Goal: Information Seeking & Learning: Check status

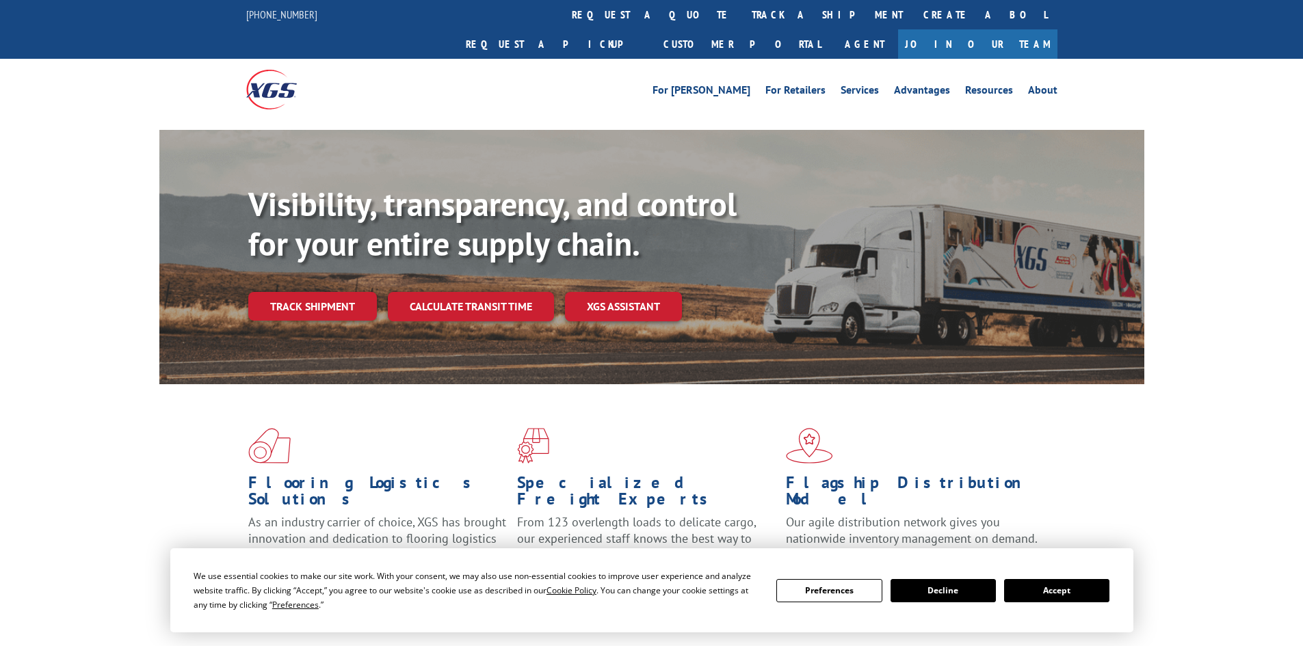
click at [741, 6] on link "track a shipment" at bounding box center [827, 14] width 172 height 29
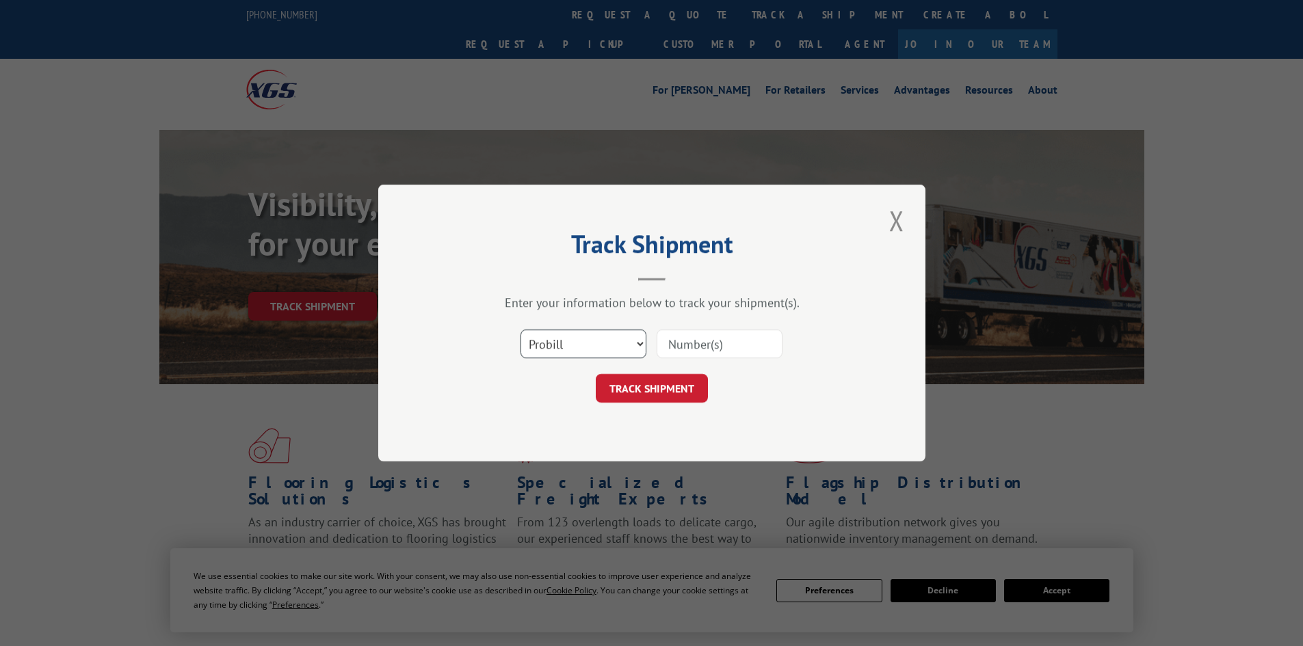
click at [548, 339] on select "Select category... Probill BOL PO" at bounding box center [583, 344] width 126 height 29
select select "bol"
click at [520, 330] on select "Select category... Probill BOL PO" at bounding box center [583, 344] width 126 height 29
click at [720, 333] on input at bounding box center [720, 344] width 126 height 29
paste input "4858319"
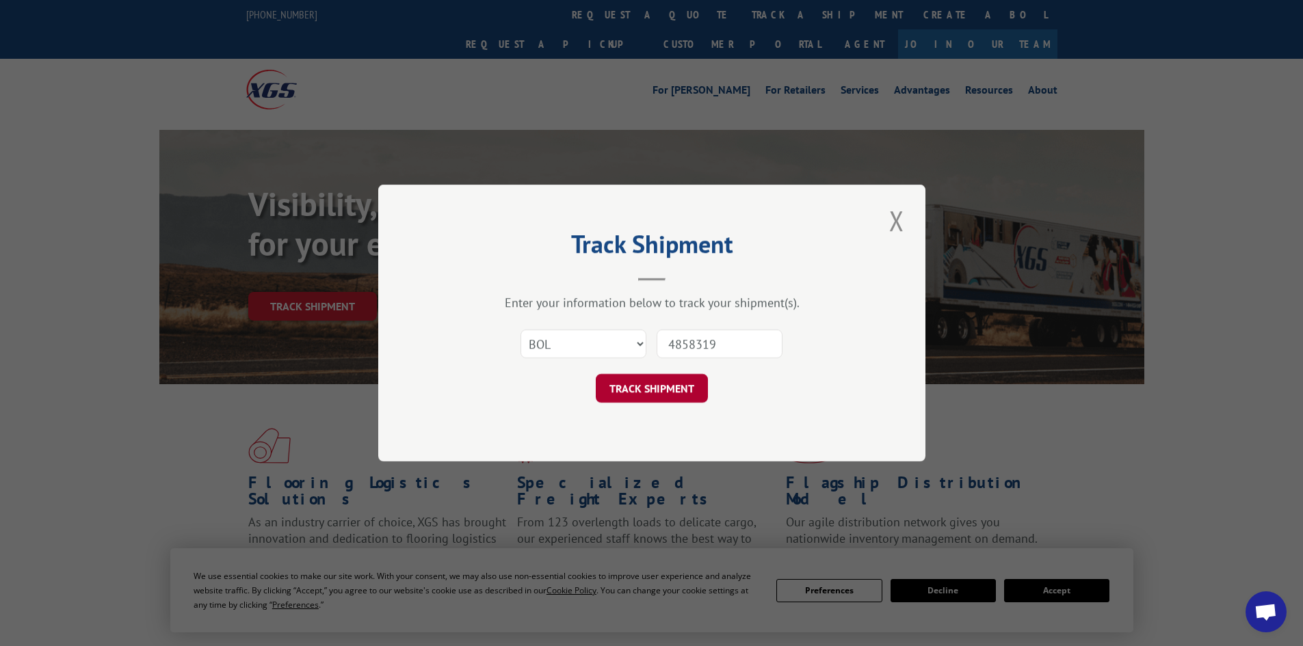
type input "4858319"
click at [656, 391] on button "TRACK SHIPMENT" at bounding box center [652, 388] width 112 height 29
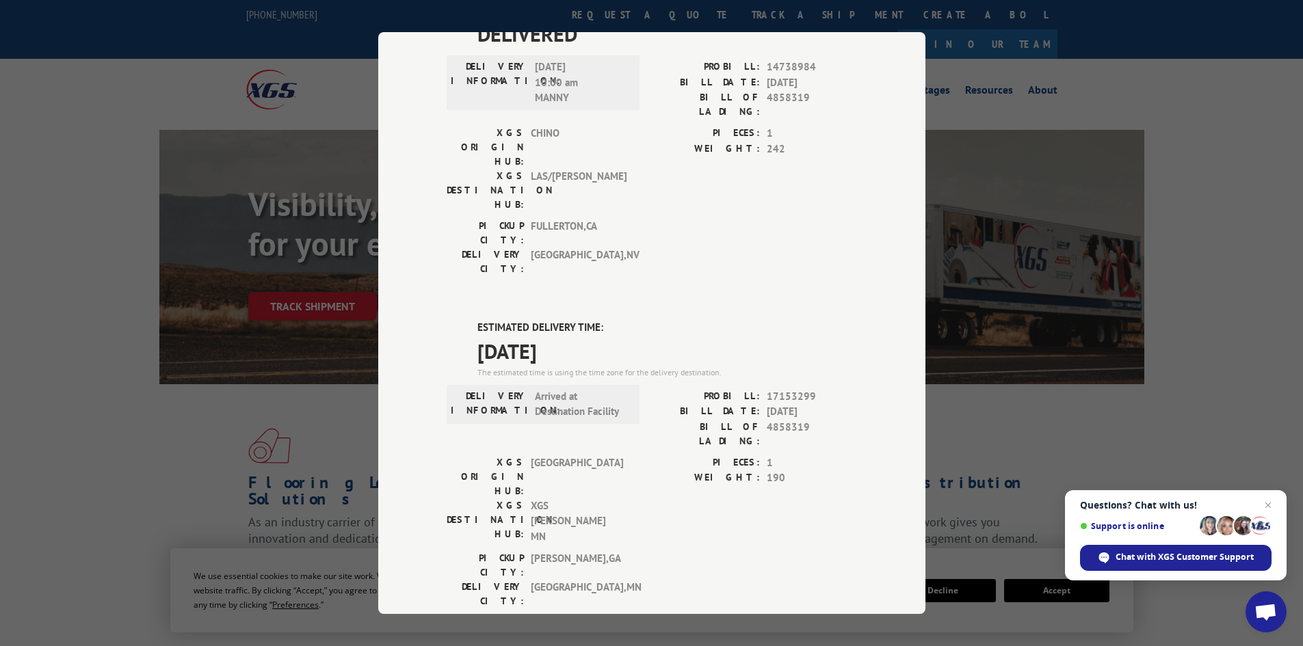
scroll to position [257, 0]
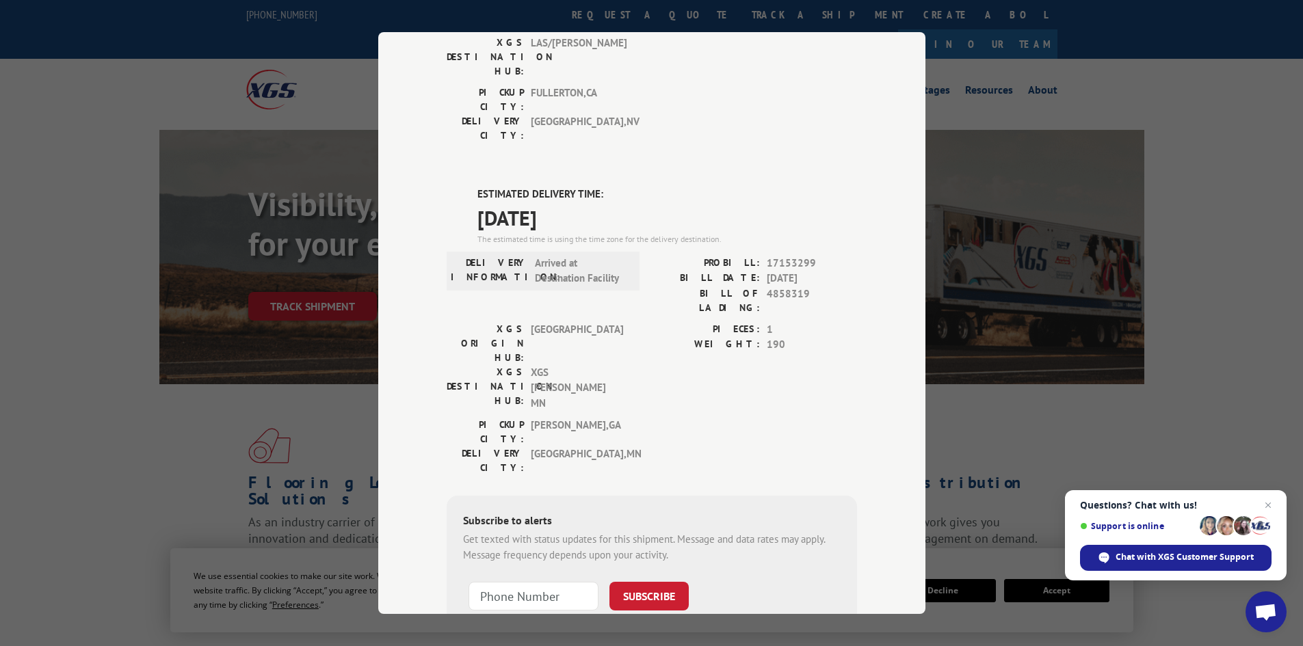
click at [533, 252] on div "DELIVERY INFORMATION: Arrived at Destination Facility" at bounding box center [543, 271] width 193 height 39
click at [535, 256] on span "Arrived at Destination Facility" at bounding box center [581, 271] width 92 height 31
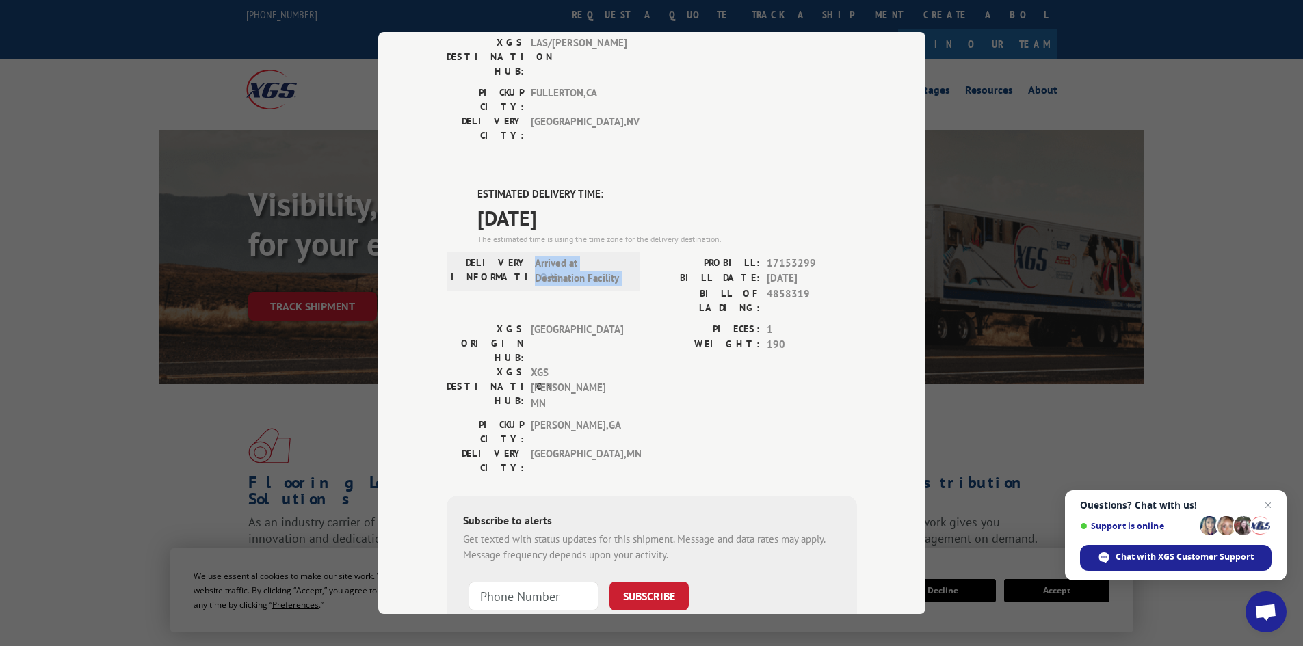
scroll to position [158, 0]
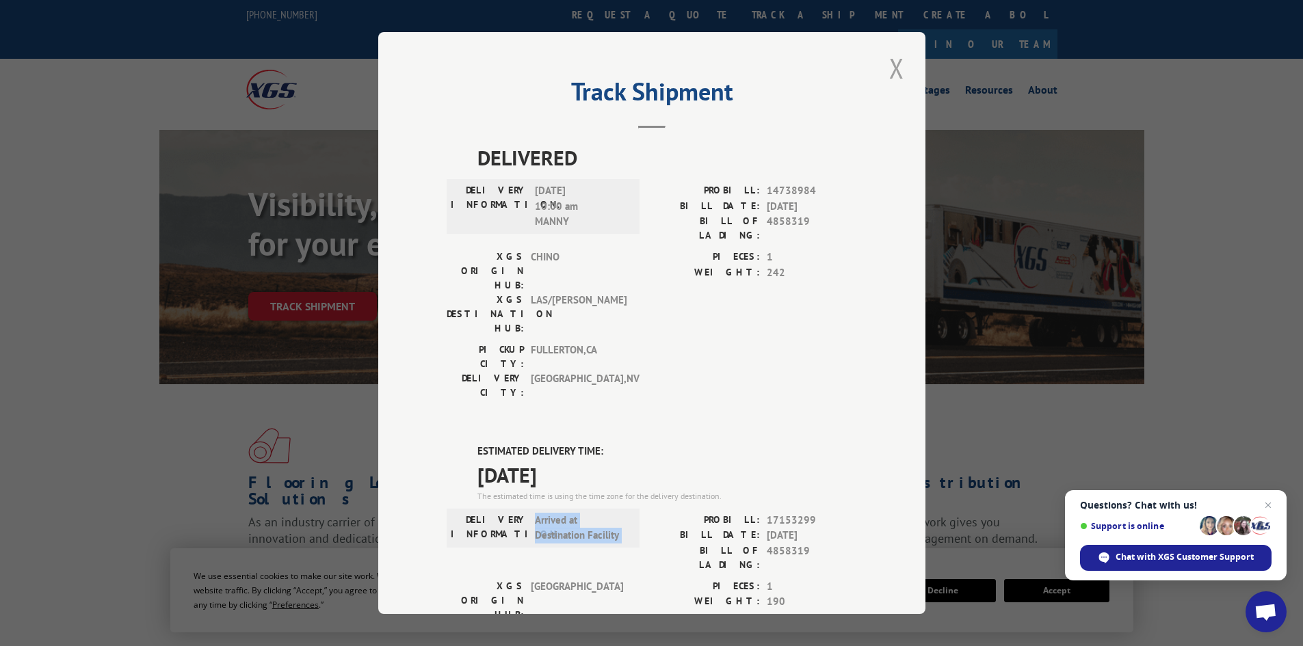
click at [885, 78] on button "Close modal" at bounding box center [896, 68] width 23 height 38
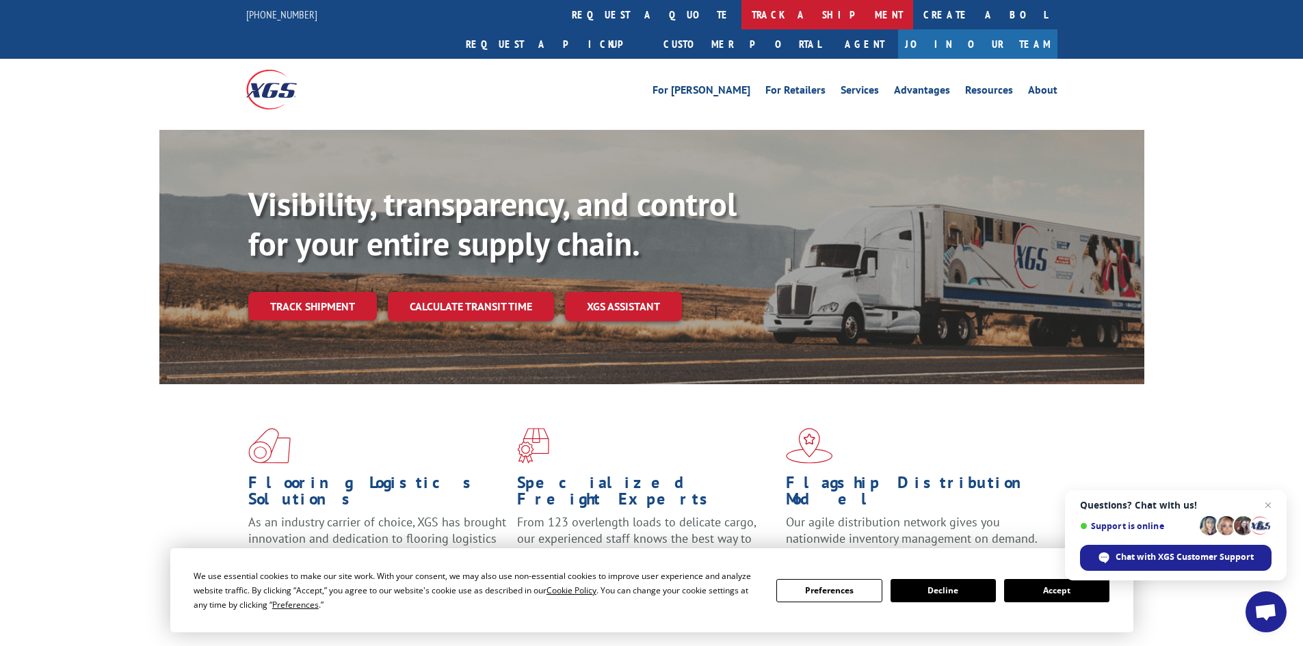
click at [741, 5] on link "track a shipment" at bounding box center [827, 14] width 172 height 29
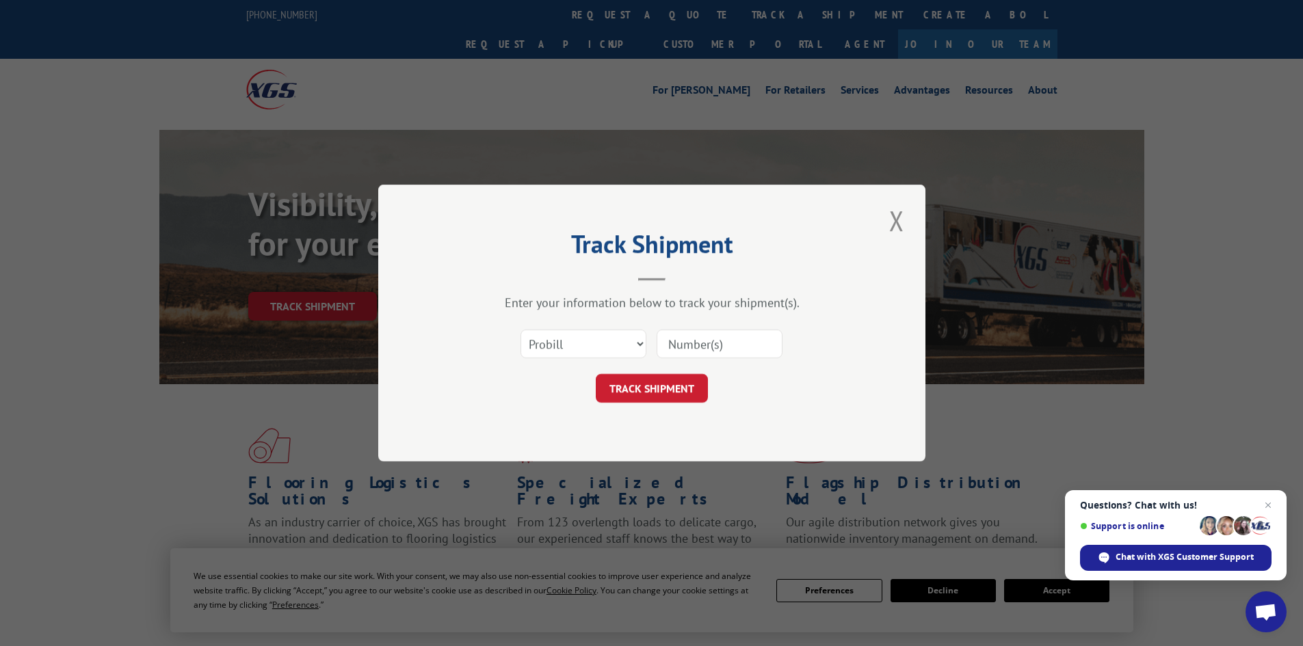
scroll to position [0, 0]
click at [577, 359] on div "Select category... Probill BOL PO" at bounding box center [583, 343] width 124 height 31
click at [580, 351] on select "Select category... Probill BOL PO" at bounding box center [583, 344] width 126 height 29
select select "bol"
click at [520, 330] on select "Select category... Probill BOL PO" at bounding box center [583, 344] width 126 height 29
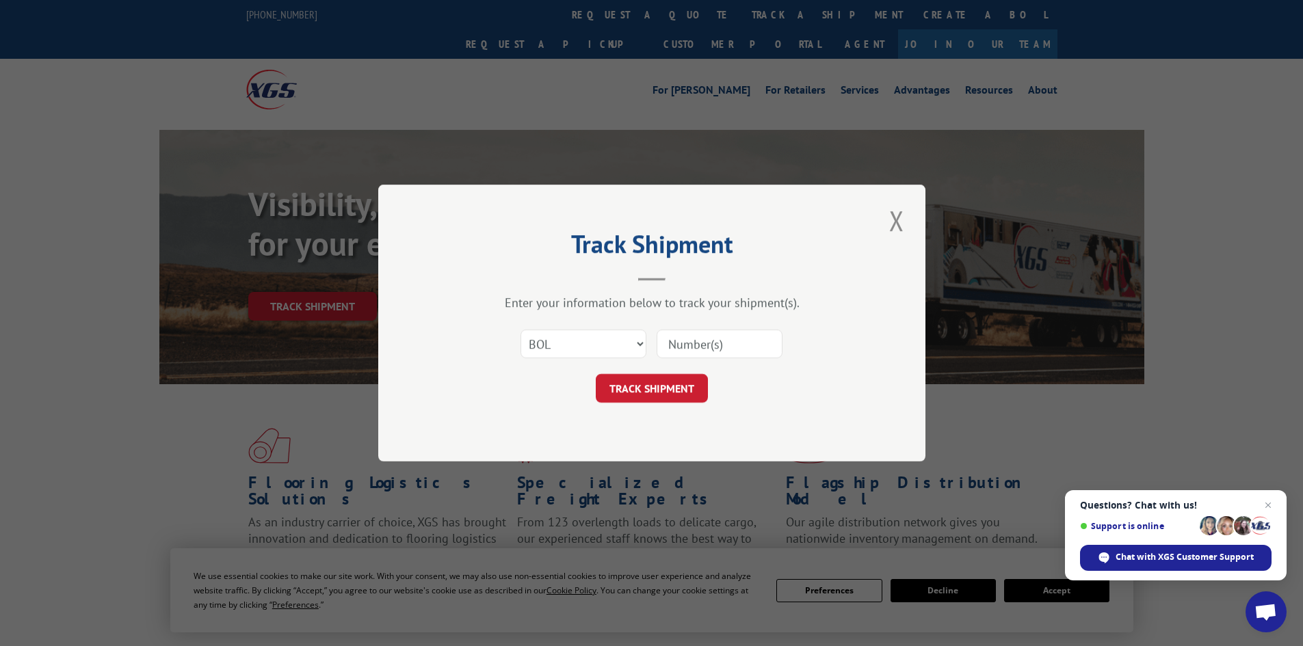
click at [709, 340] on input at bounding box center [720, 344] width 126 height 29
paste input "4873779"
type input "4873779"
click at [652, 399] on button "TRACK SHIPMENT" at bounding box center [652, 388] width 112 height 29
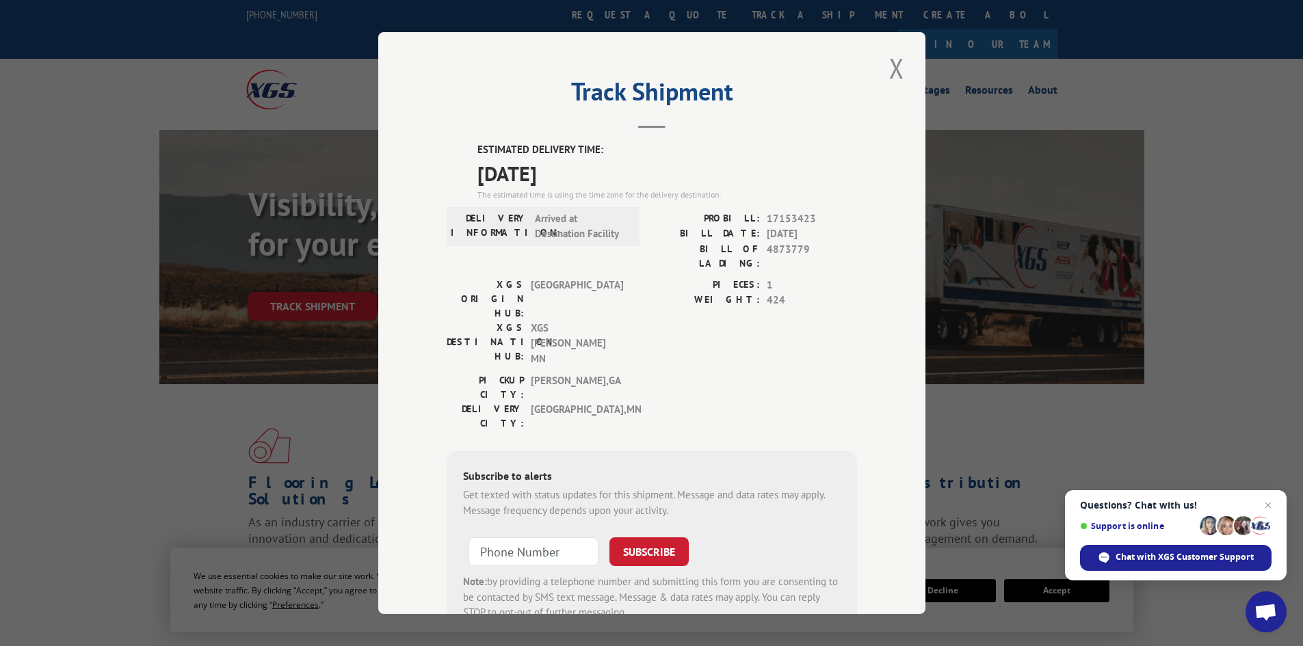
click at [567, 215] on span "Arrived at Destination Facility" at bounding box center [581, 226] width 92 height 31
copy span "Arrived at Destination Facility"
